Goal: Task Accomplishment & Management: Use online tool/utility

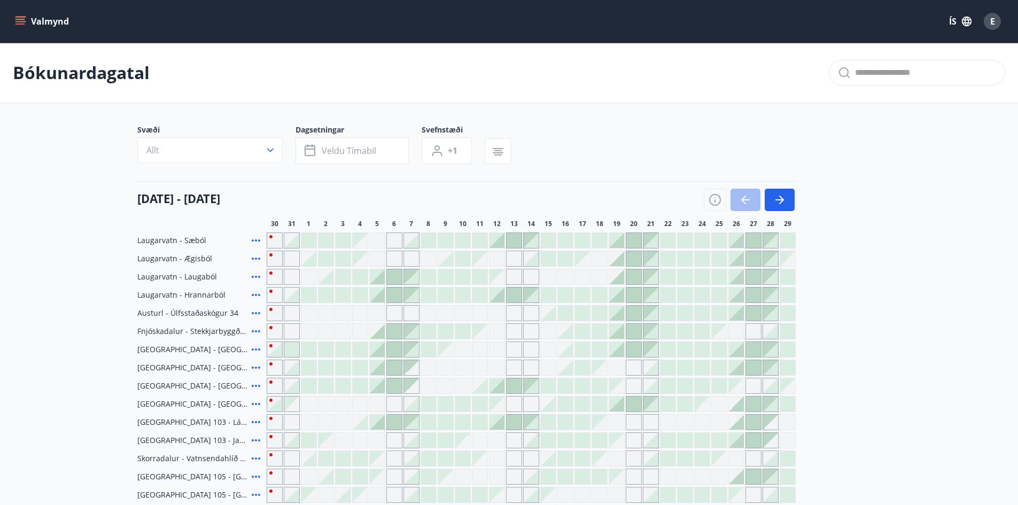
scroll to position [185, 0]
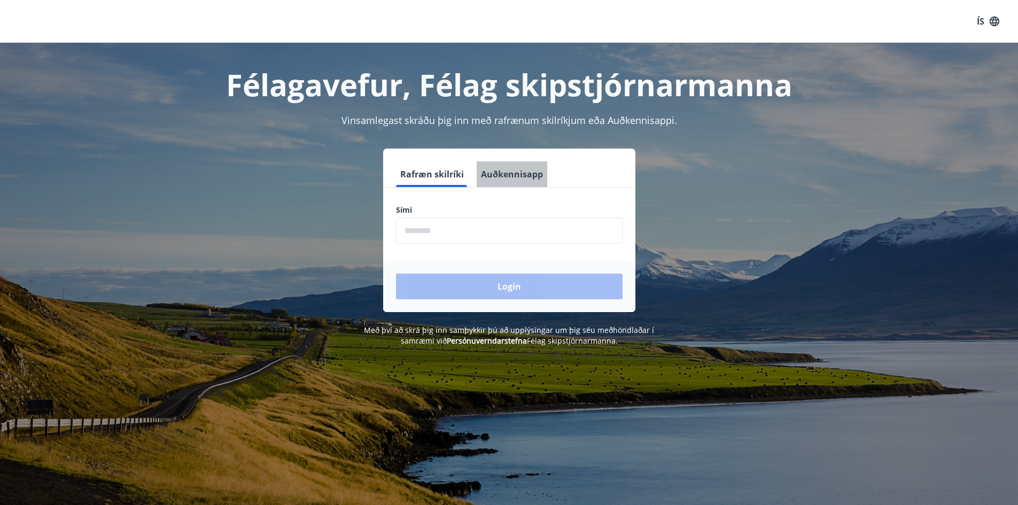
click at [519, 176] on button "Auðkennisapp" at bounding box center [512, 174] width 71 height 26
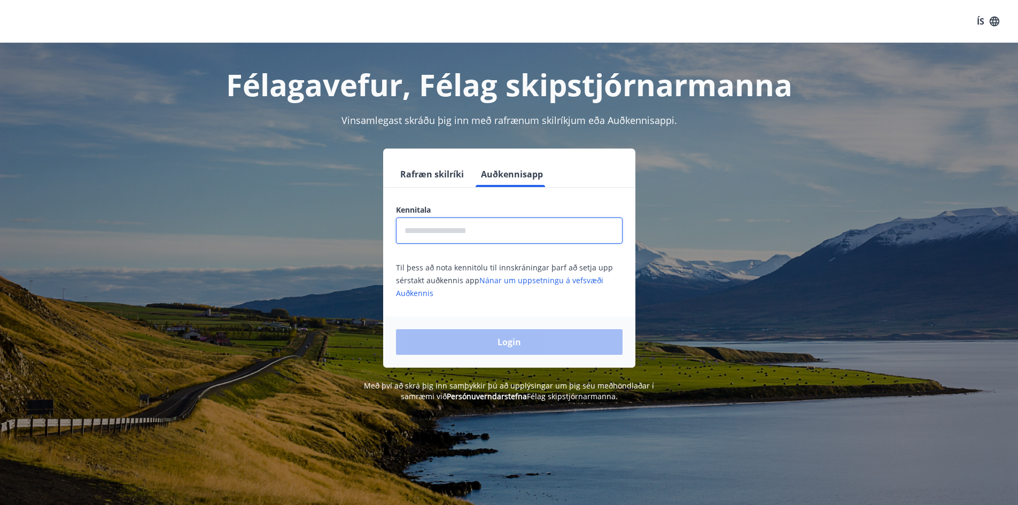
click at [490, 222] on input "text" at bounding box center [509, 231] width 227 height 26
type input "**********"
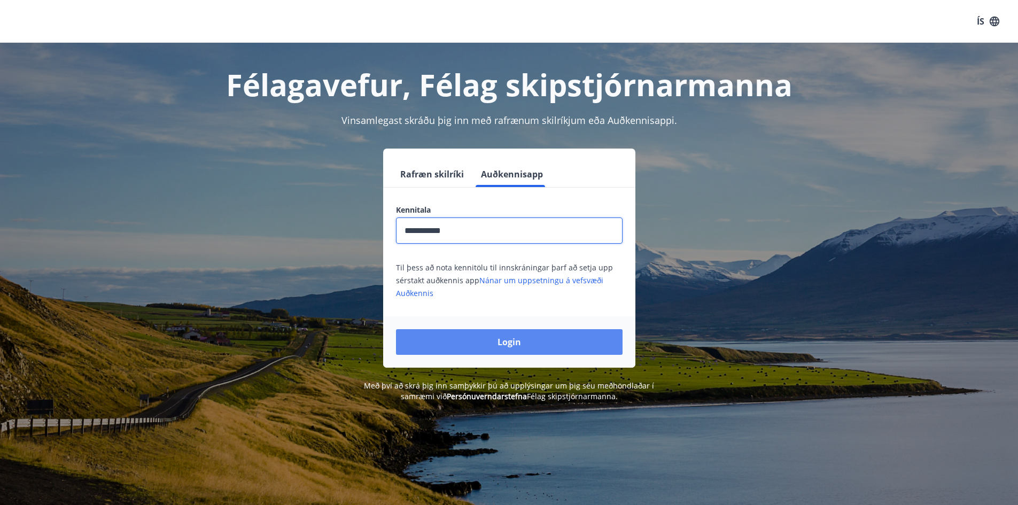
click at [523, 338] on button "Login" at bounding box center [509, 342] width 227 height 26
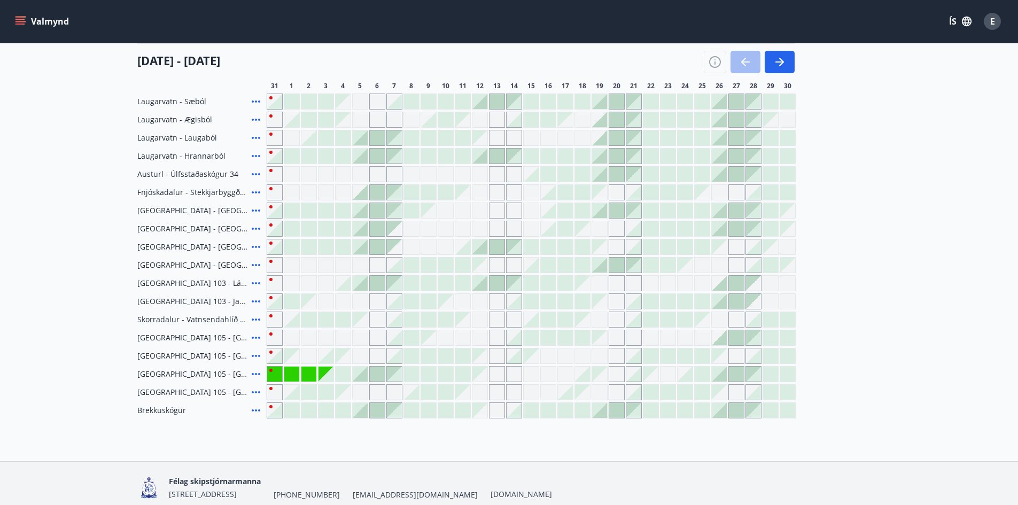
scroll to position [160, 0]
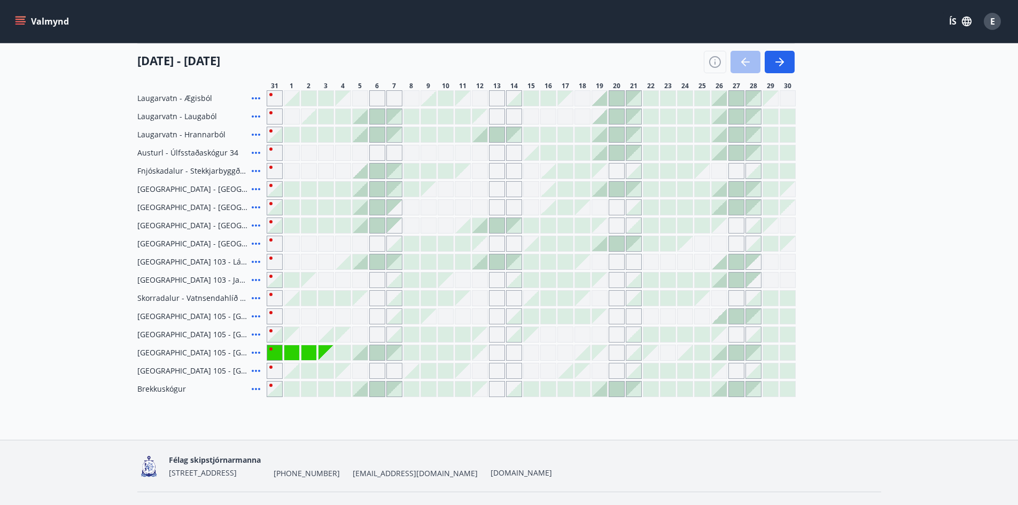
click at [482, 269] on div at bounding box center [480, 262] width 16 height 16
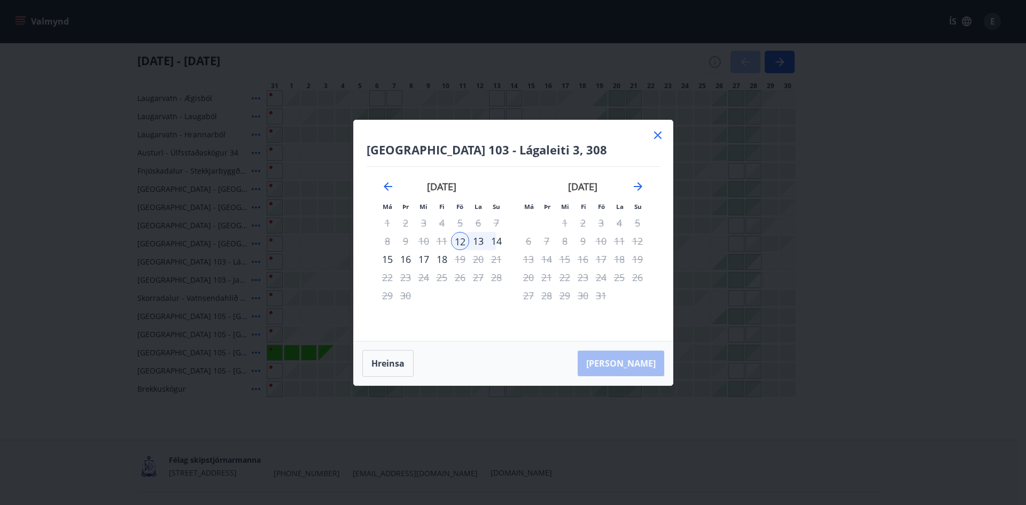
click at [391, 258] on div "15" at bounding box center [388, 259] width 18 height 18
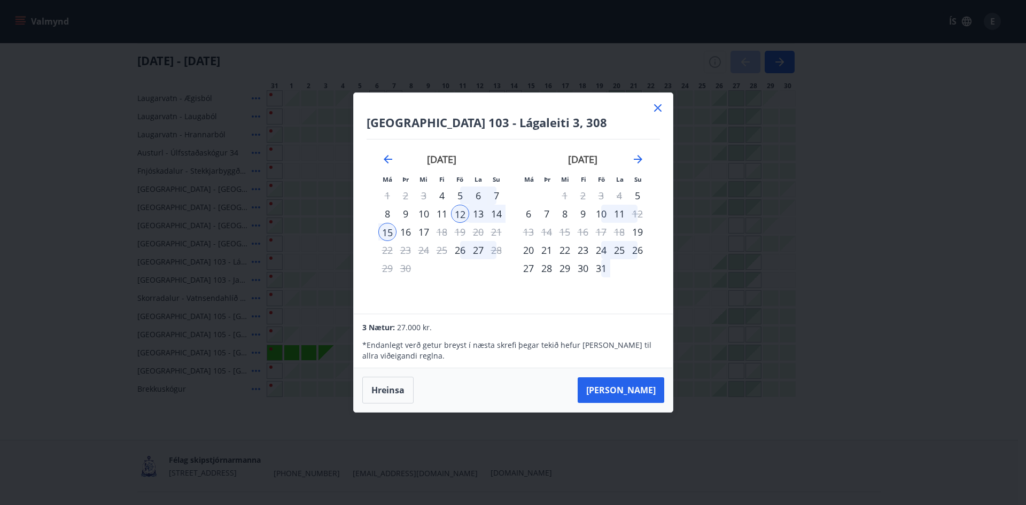
click at [660, 112] on icon at bounding box center [658, 108] width 13 height 13
